Goal: Task Accomplishment & Management: Manage account settings

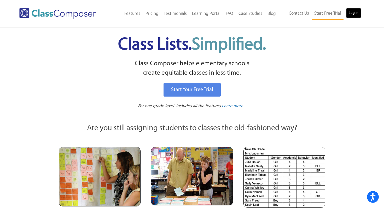
click at [354, 18] on link "Log In" at bounding box center [353, 13] width 15 height 10
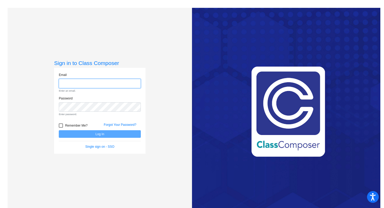
type input "[EMAIL_ADDRESS][DOMAIN_NAME]"
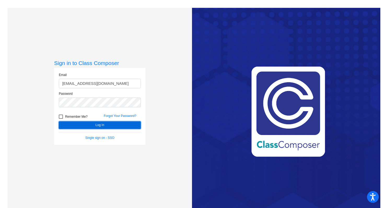
click at [103, 126] on button "Log In" at bounding box center [100, 126] width 82 height 8
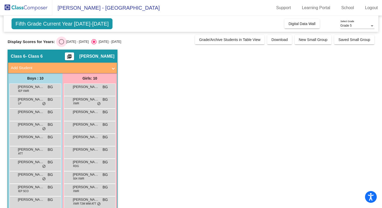
click at [65, 41] on div "[DATE] - [DATE]" at bounding box center [76, 41] width 25 height 5
click at [61, 44] on input "[DATE] - [DATE]" at bounding box center [61, 44] width 0 height 0
radio input "true"
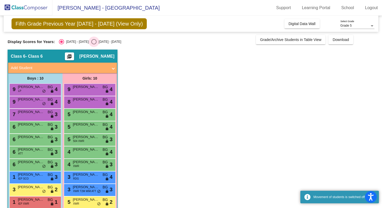
click at [96, 44] on div "[DATE] - [DATE]" at bounding box center [108, 41] width 25 height 5
click at [94, 44] on input "[DATE] - [DATE]" at bounding box center [94, 44] width 0 height 0
radio input "true"
radio input "false"
radio input "true"
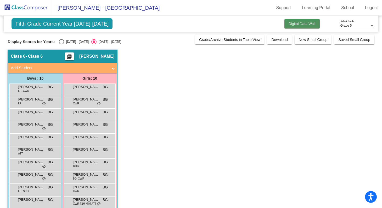
click at [294, 25] on span "Digital Data Wall" at bounding box center [301, 24] width 27 height 4
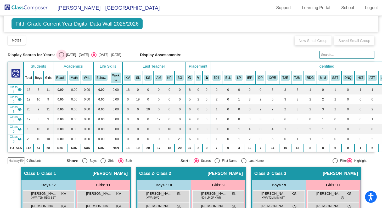
click at [64, 55] on div "[DATE] - [DATE]" at bounding box center [76, 55] width 25 height 5
click at [61, 58] on input "[DATE] - [DATE]" at bounding box center [61, 58] width 0 height 0
radio input "true"
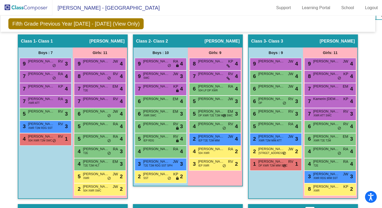
scroll to position [128, 3]
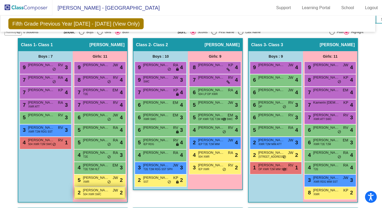
click at [95, 193] on span "504 XWR SWC" at bounding box center [92, 195] width 18 height 4
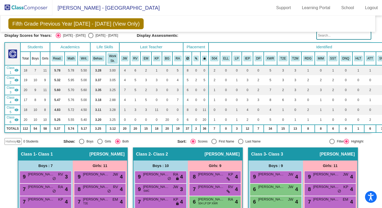
scroll to position [0, 3]
